Goal: Task Accomplishment & Management: Manage account settings

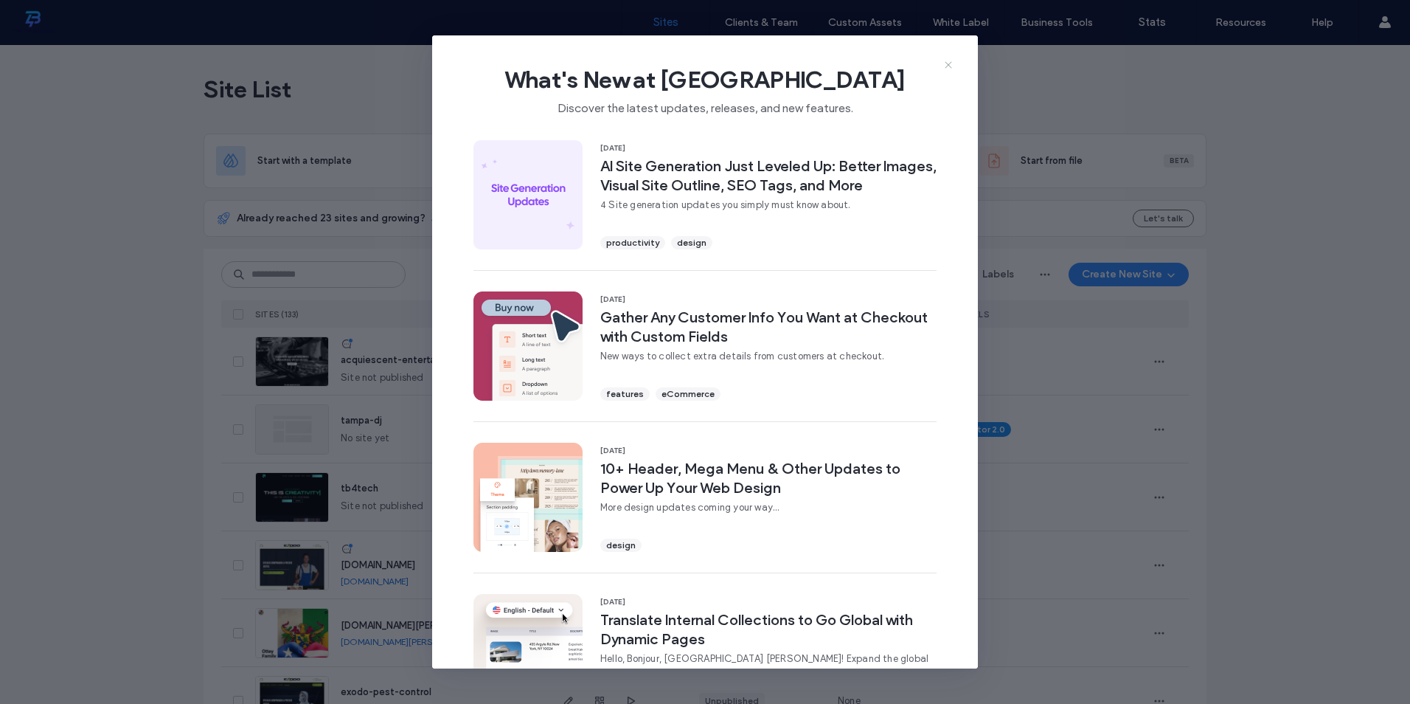
click at [952, 62] on icon at bounding box center [948, 65] width 12 height 12
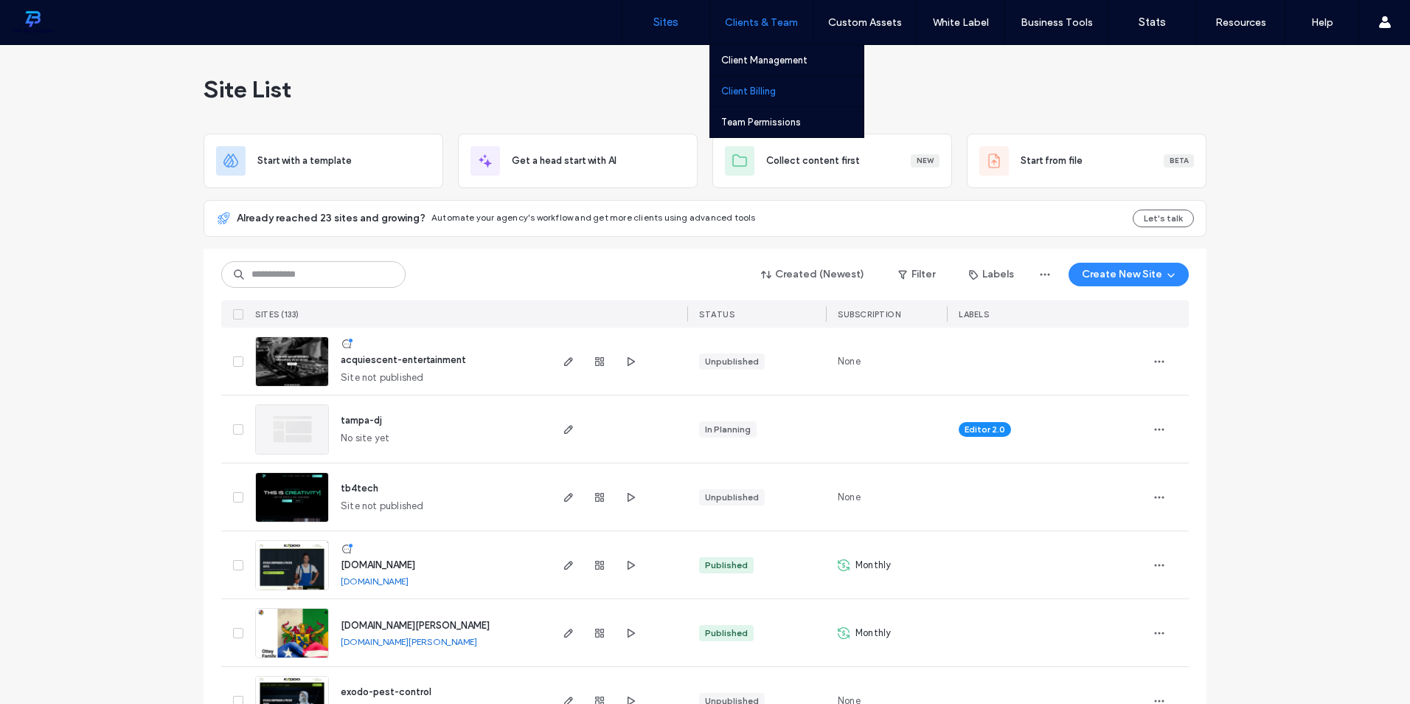
click at [759, 87] on label "Client Billing" at bounding box center [748, 91] width 55 height 11
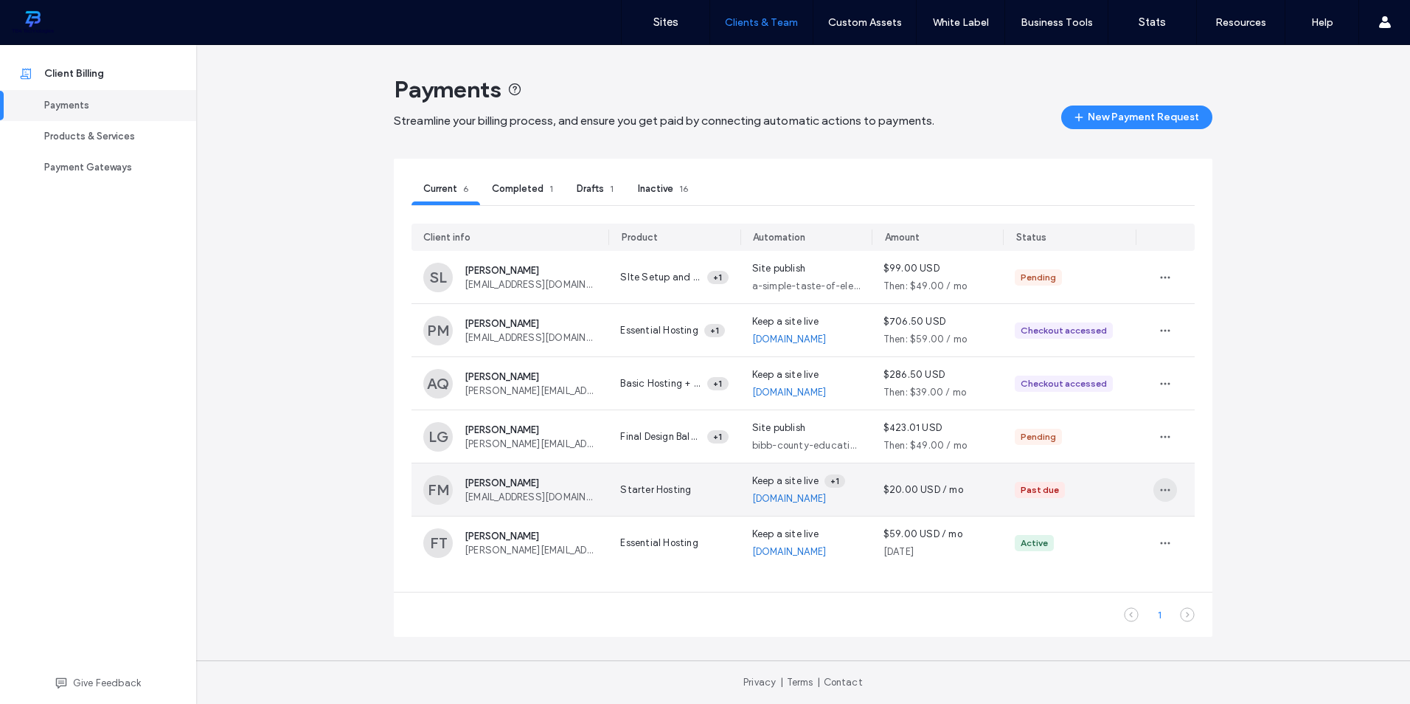
click at [1172, 492] on span "button" at bounding box center [1165, 490] width 24 height 24
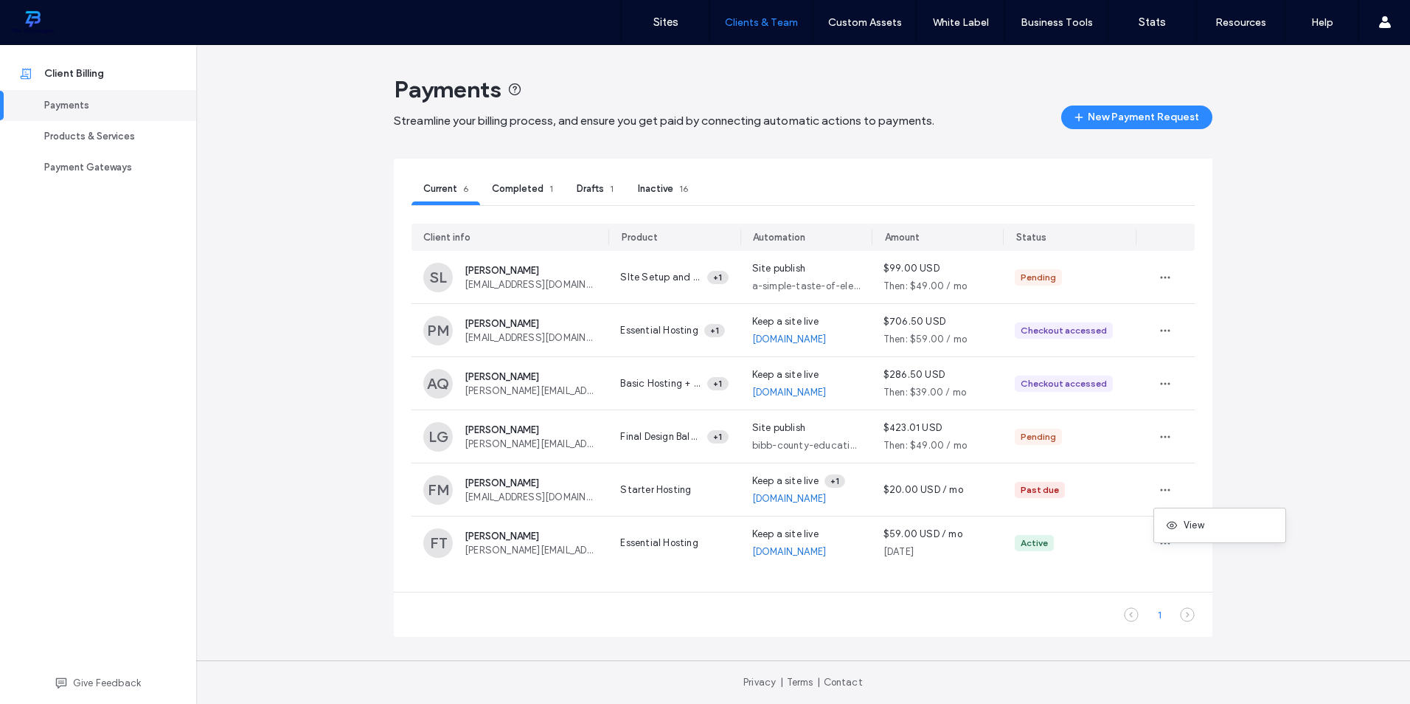
click at [282, 476] on div "Payments Streamline your billing process, and ensure you get paid by connecting…" at bounding box center [803, 374] width 1214 height 659
click at [103, 168] on div "Payment Gateways" at bounding box center [104, 167] width 121 height 15
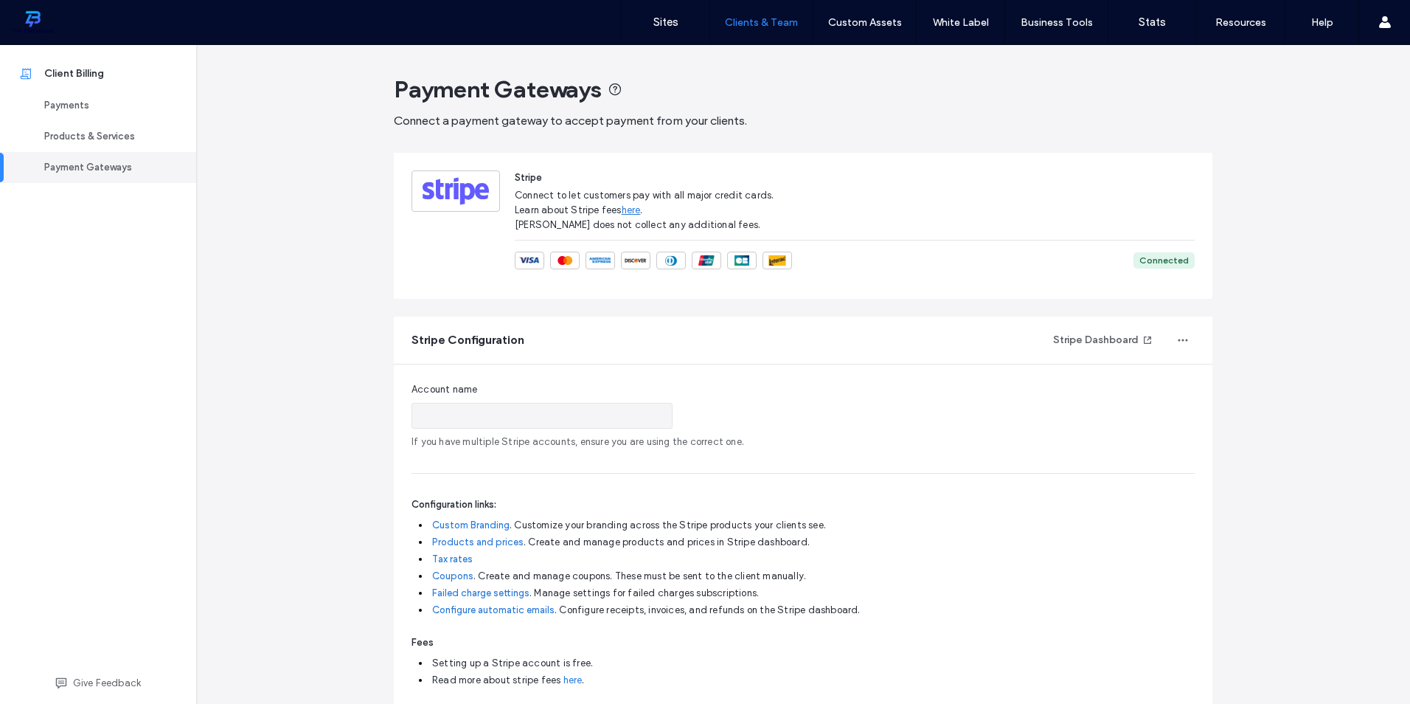
type input "**********"
click at [1111, 343] on button "Stripe Dashboard" at bounding box center [1102, 340] width 125 height 24
click at [668, 25] on label "Sites" at bounding box center [665, 21] width 25 height 13
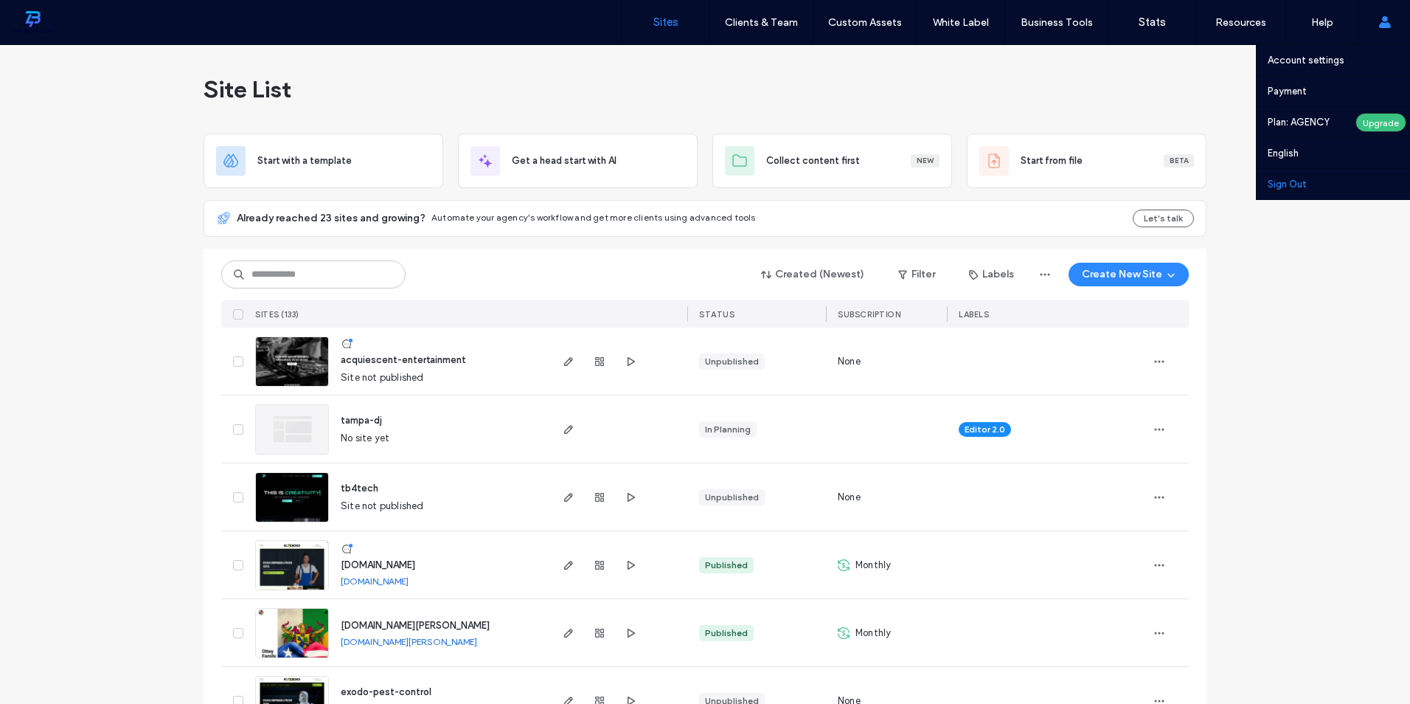
click at [1290, 183] on label "Sign Out" at bounding box center [1287, 183] width 39 height 11
